Goal: Find specific page/section: Locate a particular part of the current website

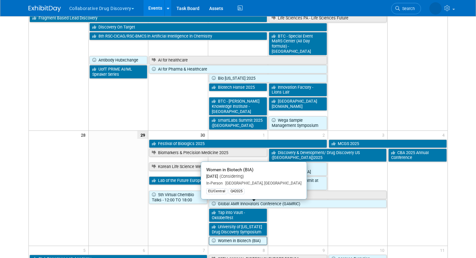
scroll to position [605, 0]
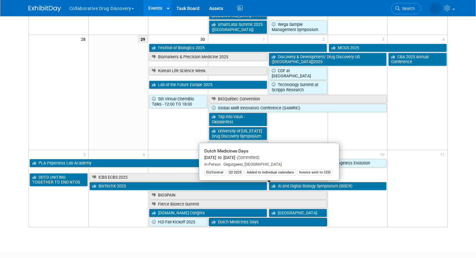
click at [240, 218] on link "Dutch Medicines Days" at bounding box center [268, 222] width 118 height 8
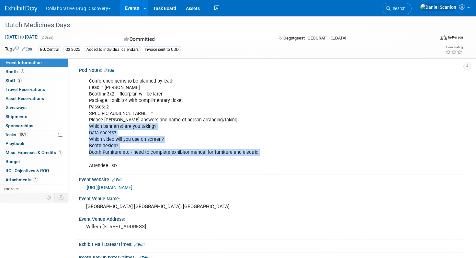
drag, startPoint x: 89, startPoint y: 125, endPoint x: 258, endPoint y: 157, distance: 172.3
click at [258, 157] on div "Conference items to be planned by lead: Lead = [PERSON_NAME] # 3x2 - floorplan …" at bounding box center [236, 123] width 305 height 97
copy div "Which banner(s) are you taking? Data sheets? Which video will you use on screen…"
